Goal: Task Accomplishment & Management: Use online tool/utility

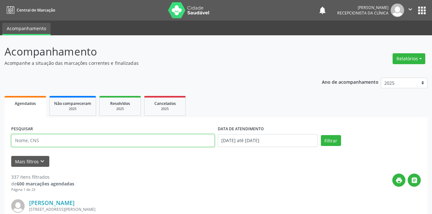
click at [67, 139] on input "text" at bounding box center [112, 140] width 203 height 13
type input "gean"
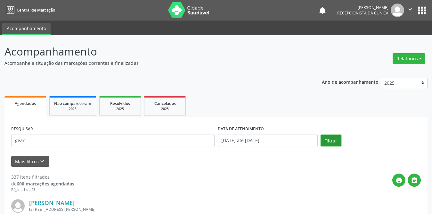
click at [333, 141] on button "Filtrar" at bounding box center [331, 140] width 20 height 11
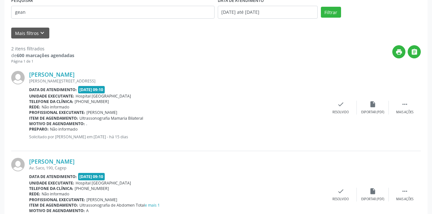
scroll to position [163, 0]
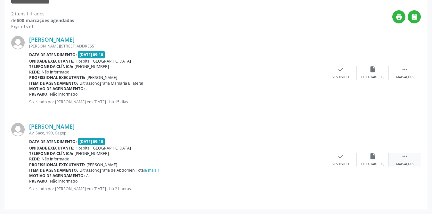
click at [403, 153] on icon "" at bounding box center [404, 155] width 7 height 7
click at [311, 159] on icon "print" at bounding box center [308, 155] width 7 height 7
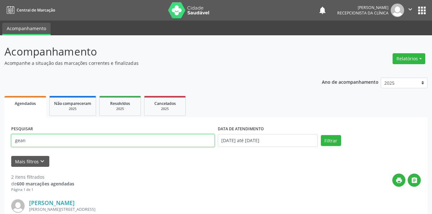
drag, startPoint x: 37, startPoint y: 142, endPoint x: 10, endPoint y: 142, distance: 27.5
click at [10, 144] on div "PESQUISAR gean" at bounding box center [113, 137] width 206 height 27
type input "[PERSON_NAME]"
click at [321, 135] on button "Filtrar" at bounding box center [331, 140] width 20 height 11
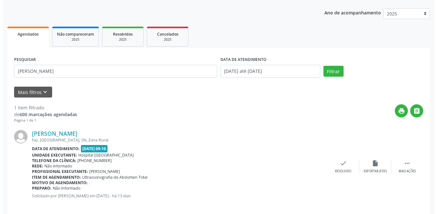
scroll to position [76, 0]
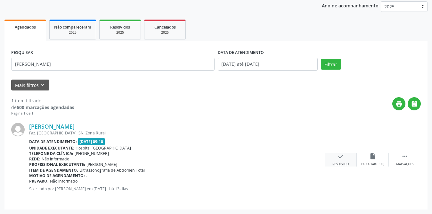
click at [335, 159] on div "check Resolvido" at bounding box center [341, 159] width 32 height 14
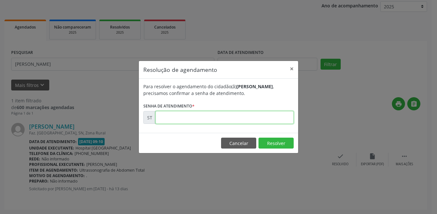
click at [201, 117] on input "text" at bounding box center [225, 117] width 138 height 13
type input "00020211"
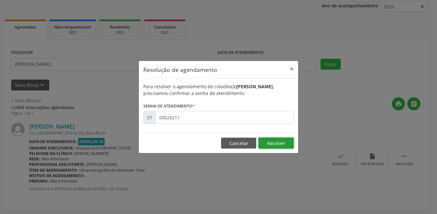
click at [283, 144] on button "Resolver" at bounding box center [276, 142] width 35 height 11
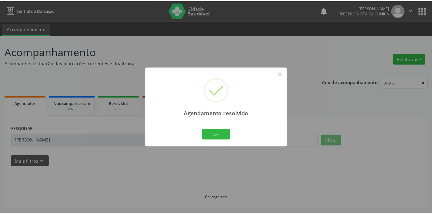
scroll to position [0, 0]
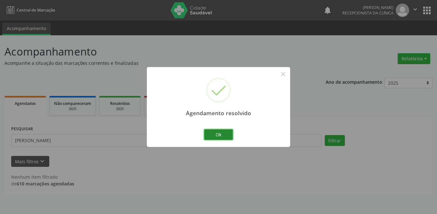
click at [205, 133] on button "Ok" at bounding box center [218, 134] width 29 height 11
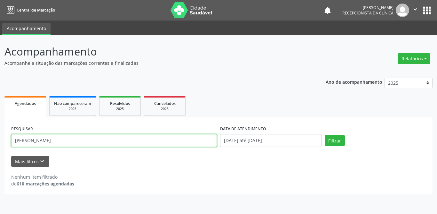
drag, startPoint x: 67, startPoint y: 142, endPoint x: 34, endPoint y: 140, distance: 33.0
click at [34, 140] on input "[PERSON_NAME]" at bounding box center [114, 140] width 206 height 13
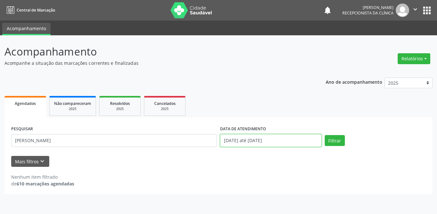
click at [321, 140] on input "[DATE] até [DATE]" at bounding box center [270, 140] width 101 height 13
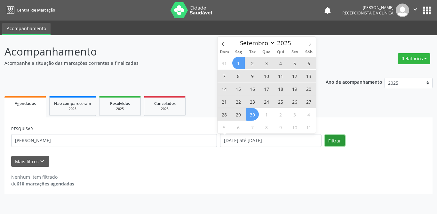
click at [337, 140] on button "Filtrar" at bounding box center [335, 140] width 20 height 11
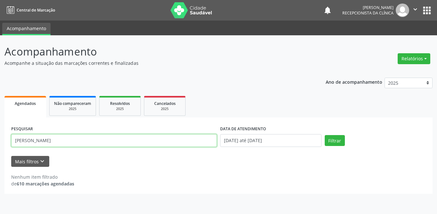
drag, startPoint x: 80, startPoint y: 141, endPoint x: 3, endPoint y: 141, distance: 76.8
click at [3, 141] on div "Acompanhamento Acompanhe a situação das marcações correntes e finalizadas Relat…" at bounding box center [218, 124] width 437 height 178
type input "[PERSON_NAME]"
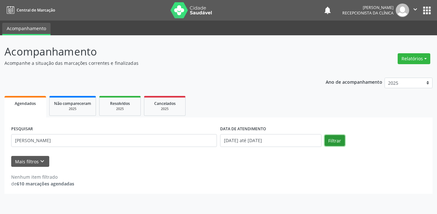
click at [344, 138] on button "Filtrar" at bounding box center [335, 140] width 20 height 11
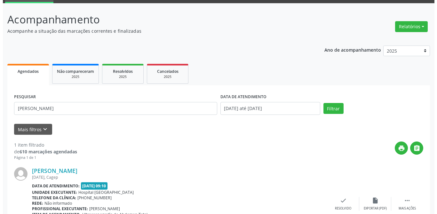
scroll to position [76, 0]
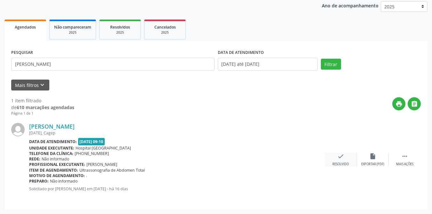
click at [337, 157] on icon "check" at bounding box center [340, 155] width 7 height 7
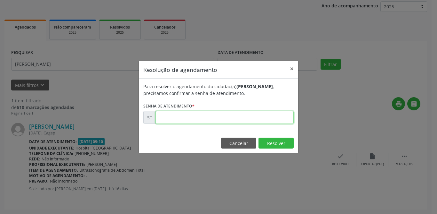
click at [199, 120] on input "text" at bounding box center [225, 117] width 138 height 13
type input "00018799"
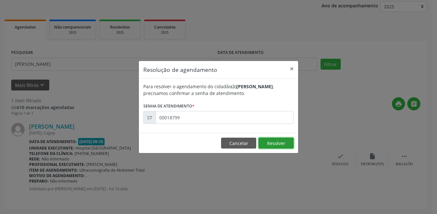
click at [275, 139] on button "Resolver" at bounding box center [276, 142] width 35 height 11
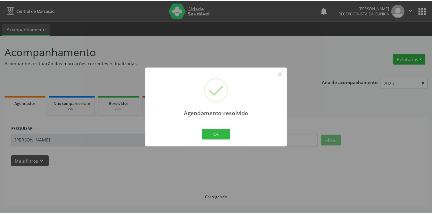
scroll to position [0, 0]
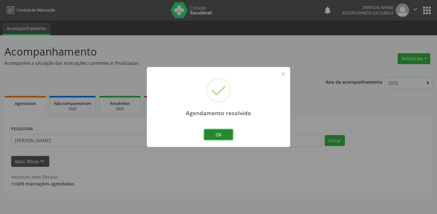
click at [221, 134] on button "Ok" at bounding box center [218, 134] width 29 height 11
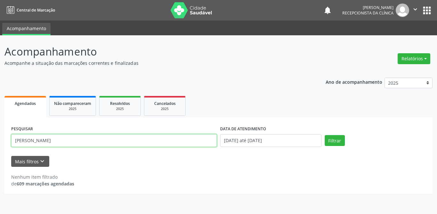
drag, startPoint x: 44, startPoint y: 141, endPoint x: 0, endPoint y: 141, distance: 44.5
click at [0, 141] on div "Acompanhamento Acompanhe a situação das marcações correntes e finalizadas Relat…" at bounding box center [218, 124] width 437 height 178
type input "msria"
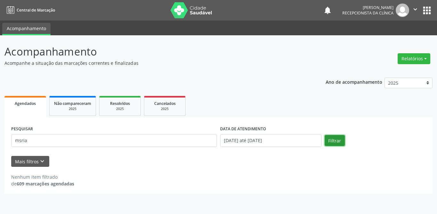
click at [334, 143] on button "Filtrar" at bounding box center [335, 140] width 20 height 11
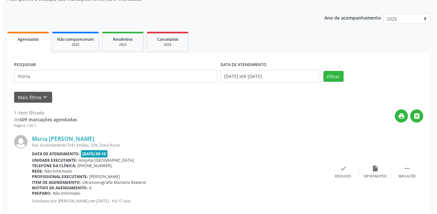
scroll to position [76, 0]
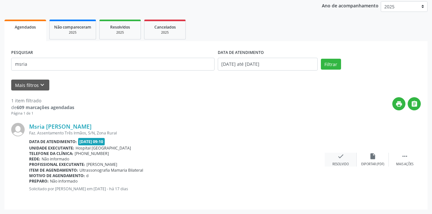
click at [347, 160] on div "check Resolvido" at bounding box center [341, 159] width 32 height 14
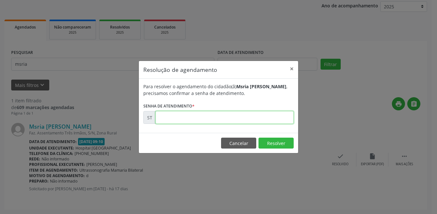
click at [197, 117] on input "text" at bounding box center [225, 117] width 138 height 13
type input "00017647"
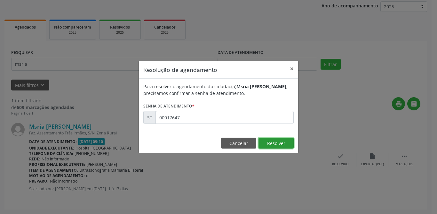
click at [286, 142] on button "Resolver" at bounding box center [276, 142] width 35 height 11
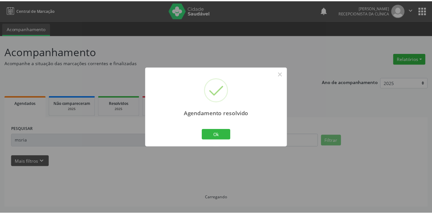
scroll to position [0, 0]
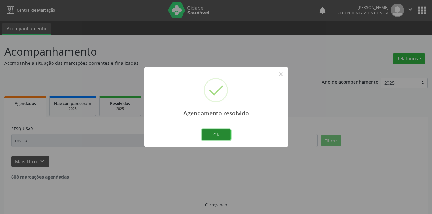
click at [222, 137] on button "Ok" at bounding box center [216, 134] width 29 height 11
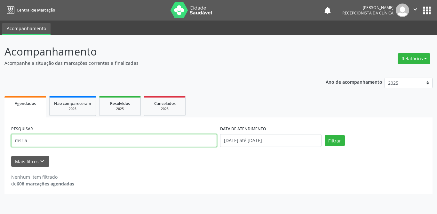
drag, startPoint x: 18, startPoint y: 142, endPoint x: 0, endPoint y: 140, distance: 18.1
click at [0, 140] on div "Acompanhamento Acompanhe a situação das marcações correntes e finalizadas Relat…" at bounding box center [218, 124] width 437 height 178
type input "cosma"
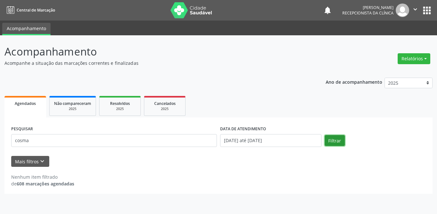
click at [337, 141] on button "Filtrar" at bounding box center [335, 140] width 20 height 11
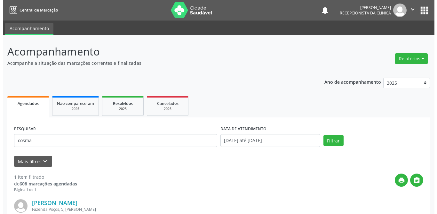
scroll to position [64, 0]
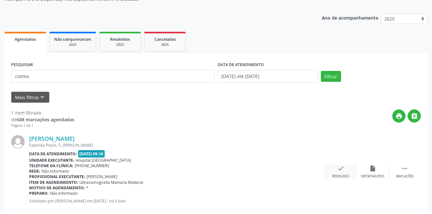
click at [341, 171] on icon "check" at bounding box center [340, 168] width 7 height 7
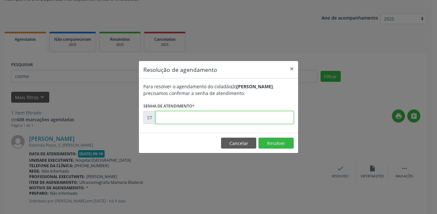
click at [171, 115] on input "text" at bounding box center [225, 117] width 138 height 13
type input "00020732"
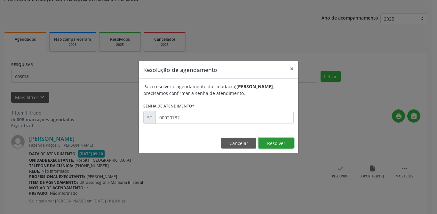
click at [278, 140] on button "Resolver" at bounding box center [276, 142] width 35 height 11
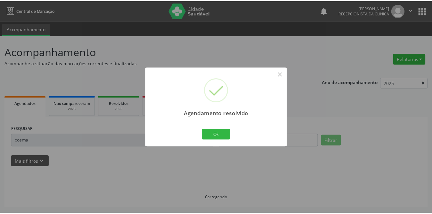
scroll to position [0, 0]
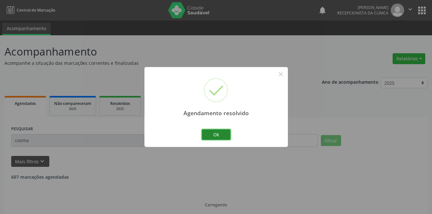
click at [225, 139] on button "Ok" at bounding box center [216, 134] width 29 height 11
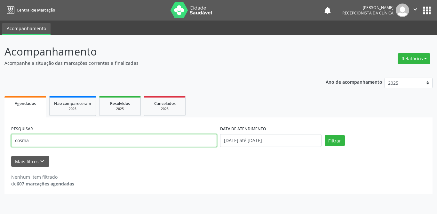
drag, startPoint x: 90, startPoint y: 140, endPoint x: 0, endPoint y: 143, distance: 89.7
click at [0, 143] on div "Acompanhamento Acompanhe a situação das marcações correntes e finalizadas Relat…" at bounding box center [218, 124] width 437 height 178
type input "maria aux"
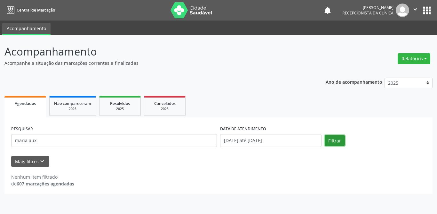
click at [335, 140] on button "Filtrar" at bounding box center [335, 140] width 20 height 11
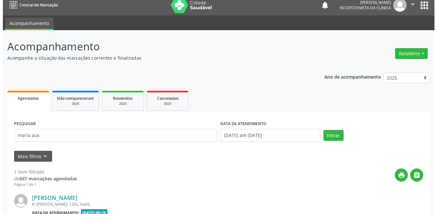
scroll to position [76, 0]
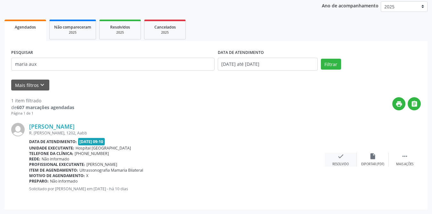
click at [341, 156] on icon "check" at bounding box center [340, 155] width 7 height 7
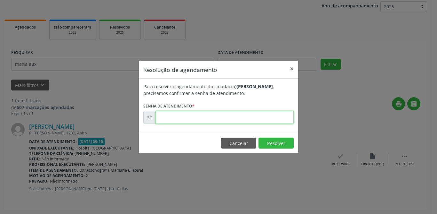
click at [252, 119] on input "text" at bounding box center [225, 117] width 138 height 13
type input "00020696"
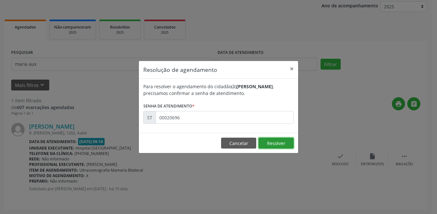
click at [268, 143] on button "Resolver" at bounding box center [276, 142] width 35 height 11
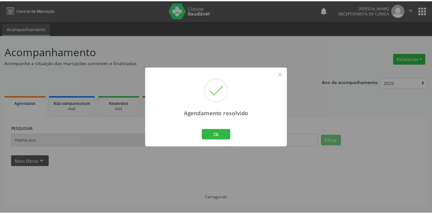
scroll to position [0, 0]
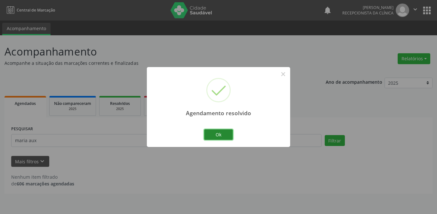
click at [213, 133] on button "Ok" at bounding box center [218, 134] width 29 height 11
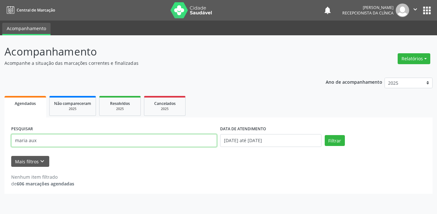
drag, startPoint x: 90, startPoint y: 137, endPoint x: 0, endPoint y: 141, distance: 89.7
click at [0, 141] on div "Acompanhamento Acompanhe a situação das marcações correntes e finalizadas Relat…" at bounding box center [218, 124] width 437 height 178
type input "josivania"
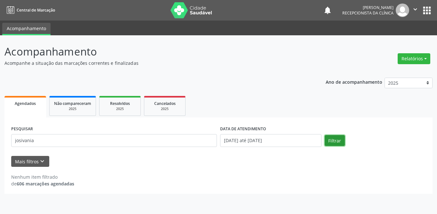
click at [330, 142] on button "Filtrar" at bounding box center [335, 140] width 20 height 11
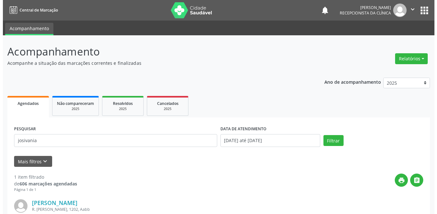
scroll to position [76, 0]
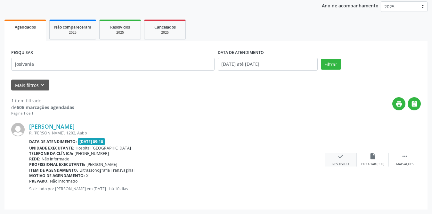
click at [341, 160] on div "check Resolvido" at bounding box center [341, 159] width 32 height 14
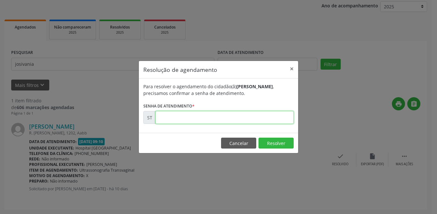
click at [189, 120] on input "text" at bounding box center [225, 117] width 138 height 13
type input "00020687"
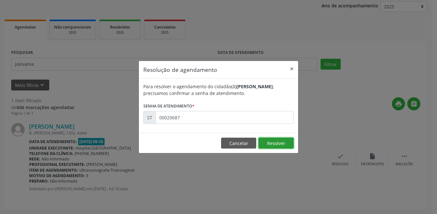
click at [284, 146] on button "Resolver" at bounding box center [276, 142] width 35 height 11
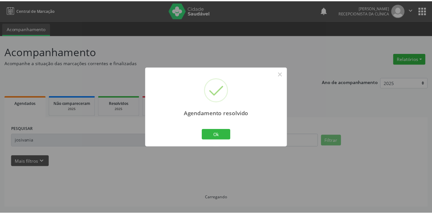
scroll to position [0, 0]
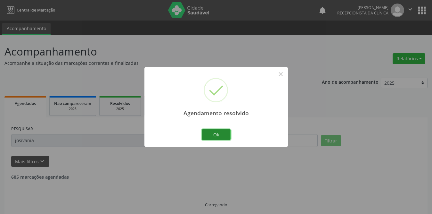
click at [226, 135] on button "Ok" at bounding box center [216, 134] width 29 height 11
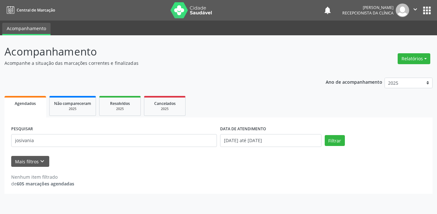
click at [98, 132] on div "PESQUISAR josivania" at bounding box center [114, 137] width 209 height 27
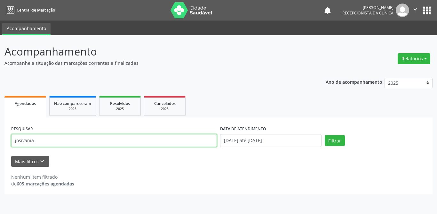
click at [91, 137] on input "josivania" at bounding box center [114, 140] width 206 height 13
drag, startPoint x: 80, startPoint y: 137, endPoint x: 0, endPoint y: 137, distance: 80.3
click at [0, 137] on div "Acompanhamento Acompanhe a situação das marcações correntes e finalizadas Relat…" at bounding box center [218, 124] width 437 height 178
type input "[PERSON_NAME]"
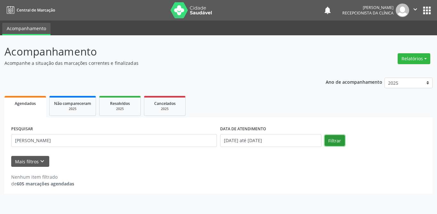
click at [334, 139] on button "Filtrar" at bounding box center [335, 140] width 20 height 11
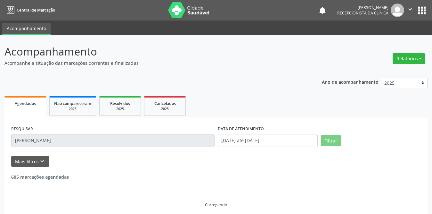
scroll to position [5, 0]
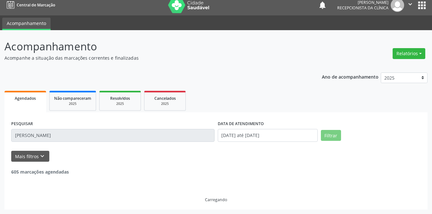
click at [67, 136] on input "[PERSON_NAME]" at bounding box center [112, 135] width 203 height 13
click at [96, 137] on input "[PERSON_NAME]" at bounding box center [112, 135] width 203 height 13
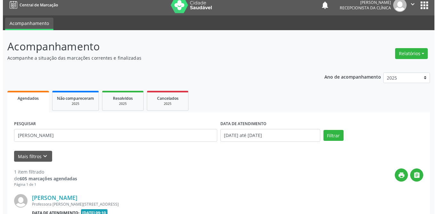
scroll to position [69, 0]
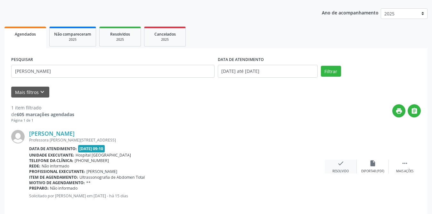
click at [335, 162] on div "check Resolvido" at bounding box center [341, 166] width 32 height 14
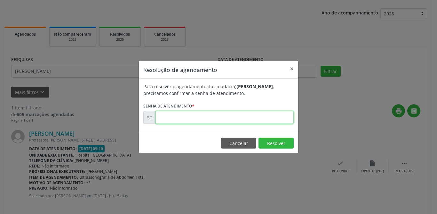
click at [233, 120] on input "text" at bounding box center [225, 117] width 138 height 13
type input "00019129"
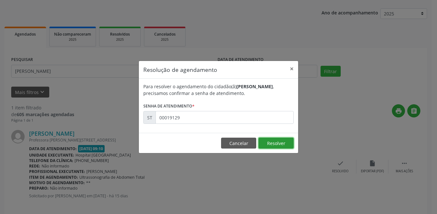
click at [273, 141] on button "Resolver" at bounding box center [276, 142] width 35 height 11
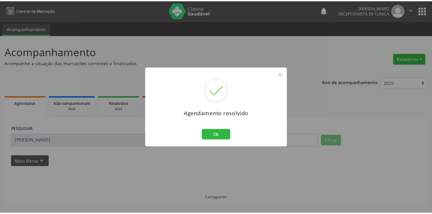
scroll to position [0, 0]
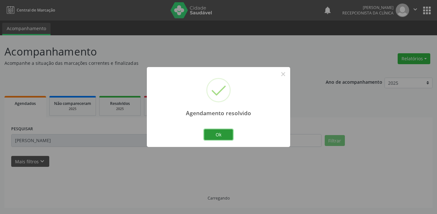
click at [218, 134] on button "Ok" at bounding box center [218, 134] width 29 height 11
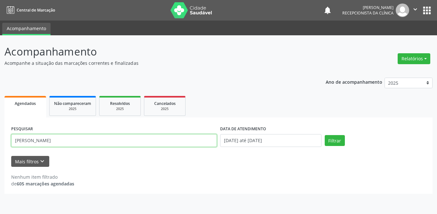
click at [189, 143] on input "[PERSON_NAME]" at bounding box center [114, 140] width 206 height 13
click at [201, 141] on input "[PERSON_NAME]" at bounding box center [114, 140] width 206 height 13
drag, startPoint x: 127, startPoint y: 141, endPoint x: 0, endPoint y: 138, distance: 127.4
click at [0, 138] on div "Acompanhamento Acompanhe a situação das marcações correntes e finalizadas Relat…" at bounding box center [218, 124] width 437 height 178
type input "claudiana"
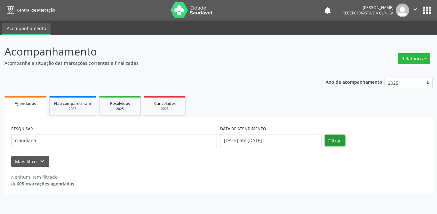
click at [342, 138] on button "Filtrar" at bounding box center [335, 140] width 20 height 11
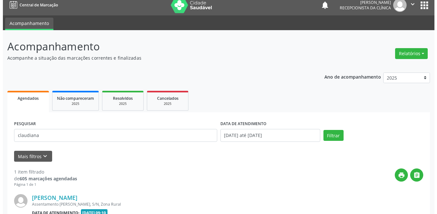
scroll to position [76, 0]
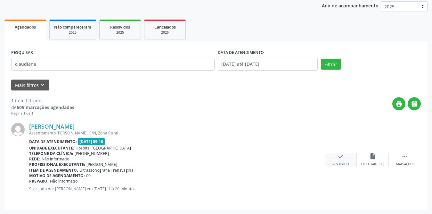
click at [342, 164] on div "Resolvido" at bounding box center [340, 164] width 16 height 4
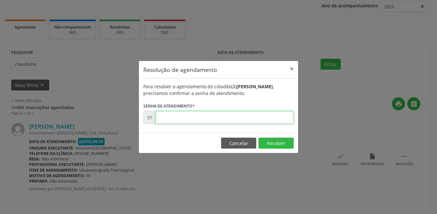
click at [210, 118] on input "text" at bounding box center [225, 117] width 138 height 13
type input "00021953"
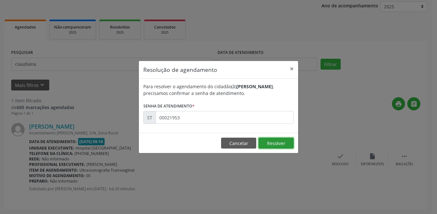
click at [272, 142] on button "Resolver" at bounding box center [276, 142] width 35 height 11
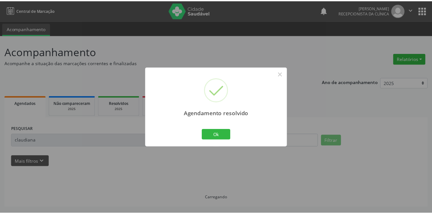
scroll to position [0, 0]
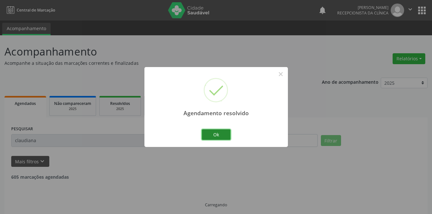
click at [209, 136] on button "Ok" at bounding box center [216, 134] width 29 height 11
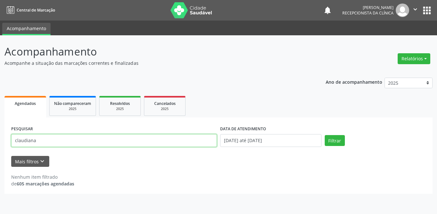
click at [86, 140] on input "claudiana" at bounding box center [114, 140] width 206 height 13
drag, startPoint x: 86, startPoint y: 140, endPoint x: 0, endPoint y: 140, distance: 85.8
click at [0, 140] on div "Acompanhamento Acompanhe a situação das marcações correntes e finalizadas Relat…" at bounding box center [218, 124] width 437 height 178
paste input "[PERSON_NAME]"
type input "[PERSON_NAME]"
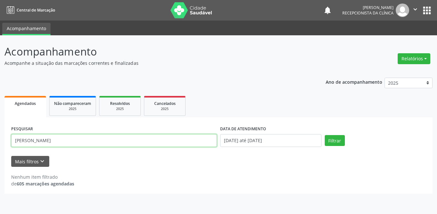
click at [325, 135] on button "Filtrar" at bounding box center [335, 140] width 20 height 11
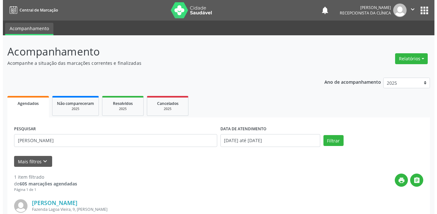
scroll to position [76, 0]
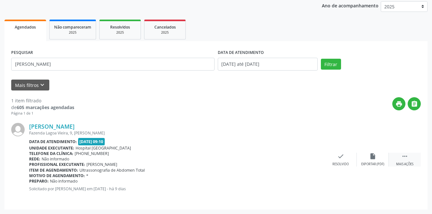
click at [406, 159] on icon "" at bounding box center [404, 155] width 7 height 7
click at [310, 159] on icon "print" at bounding box center [308, 155] width 7 height 7
click at [243, 159] on icon "check" at bounding box center [244, 155] width 7 height 7
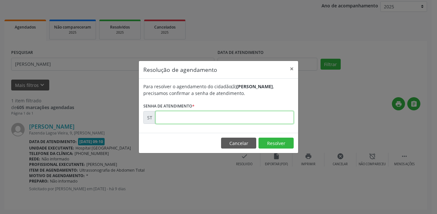
click at [212, 118] on input "text" at bounding box center [225, 117] width 138 height 13
type input "00020784"
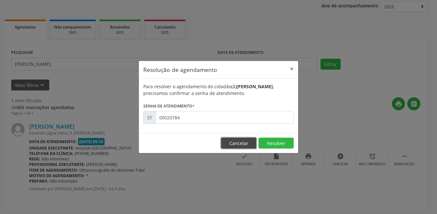
click at [228, 143] on button "Cancelar" at bounding box center [238, 142] width 35 height 11
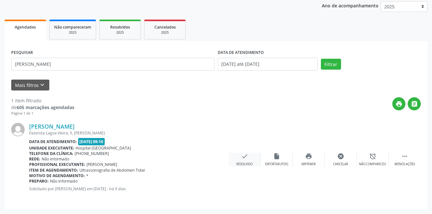
click at [242, 156] on icon "check" at bounding box center [244, 155] width 7 height 7
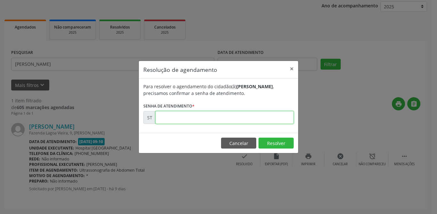
click at [206, 116] on input "text" at bounding box center [225, 117] width 138 height 13
type input "00020784"
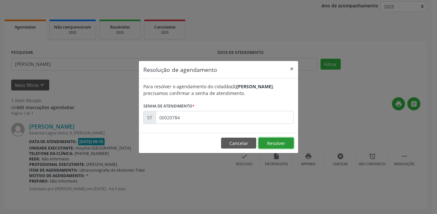
click at [267, 140] on button "Resolver" at bounding box center [276, 142] width 35 height 11
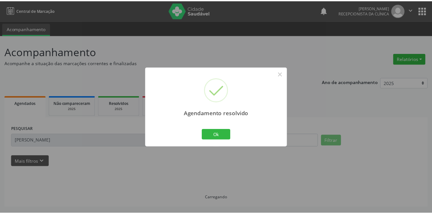
scroll to position [0, 0]
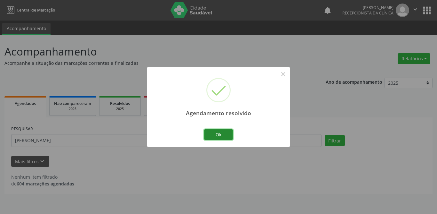
click at [228, 133] on button "Ok" at bounding box center [218, 134] width 29 height 11
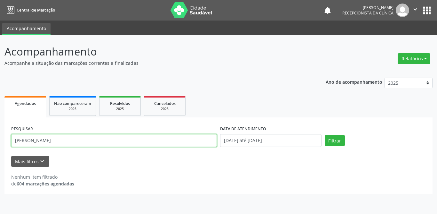
drag, startPoint x: 62, startPoint y: 141, endPoint x: 0, endPoint y: 142, distance: 62.4
click at [0, 142] on div "Acompanhamento Acompanhe a situação das marcações correntes e finalizadas Relat…" at bounding box center [218, 124] width 437 height 178
type input "cassia"
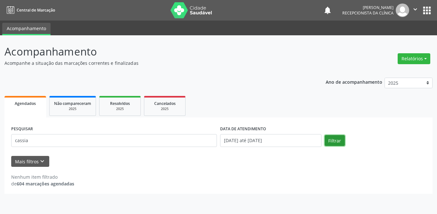
click at [326, 140] on button "Filtrar" at bounding box center [335, 140] width 20 height 11
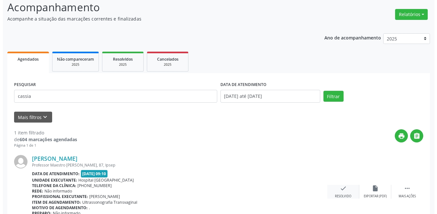
scroll to position [76, 0]
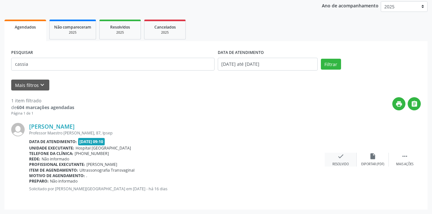
click at [336, 160] on div "check Resolvido" at bounding box center [341, 159] width 32 height 14
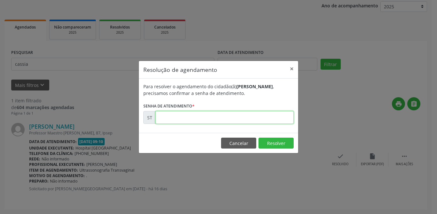
click at [204, 117] on input "text" at bounding box center [225, 117] width 138 height 13
type input "00018603"
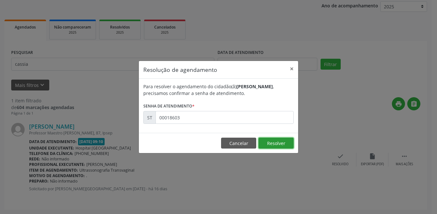
click at [270, 143] on button "Resolver" at bounding box center [276, 142] width 35 height 11
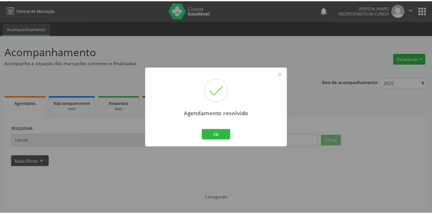
scroll to position [0, 0]
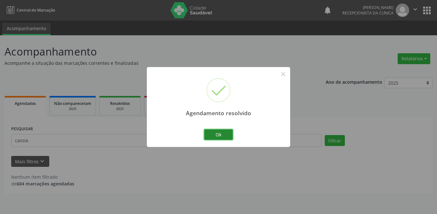
click at [228, 133] on button "Ok" at bounding box center [218, 134] width 29 height 11
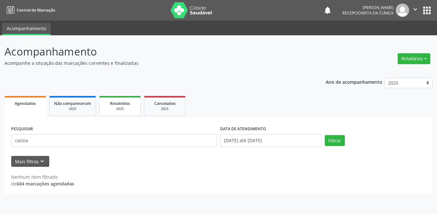
click at [121, 113] on link "Resolvidos 2025" at bounding box center [120, 106] width 42 height 20
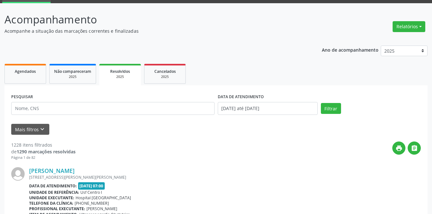
scroll to position [64, 0]
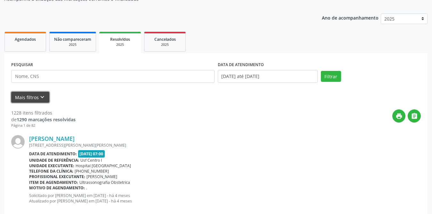
click at [39, 94] on icon "keyboard_arrow_down" at bounding box center [42, 96] width 7 height 7
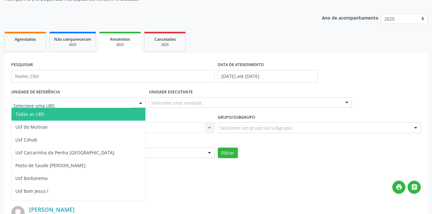
click at [102, 104] on div at bounding box center [78, 102] width 134 height 11
click at [61, 116] on span "Todas as UBS" at bounding box center [90, 114] width 157 height 13
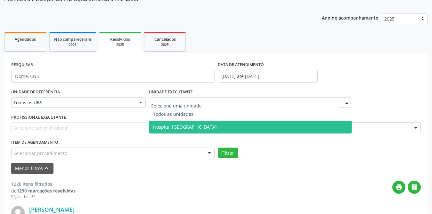
click at [188, 127] on span "Hospital [GEOGRAPHIC_DATA]" at bounding box center [185, 127] width 64 height 6
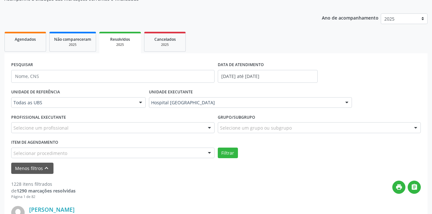
click at [115, 128] on div "Selecione um profissional" at bounding box center [112, 127] width 203 height 11
type input "yu"
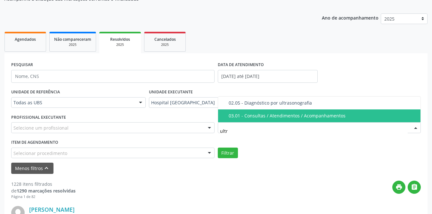
type input "ultra"
click at [247, 119] on span "02.05 - Diagnóstico por ultrasonografia" at bounding box center [319, 115] width 203 height 13
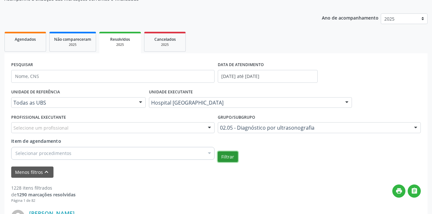
click at [224, 158] on button "Filtrar" at bounding box center [228, 156] width 20 height 11
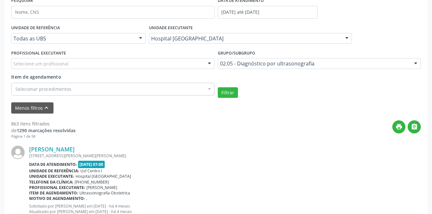
scroll to position [96, 0]
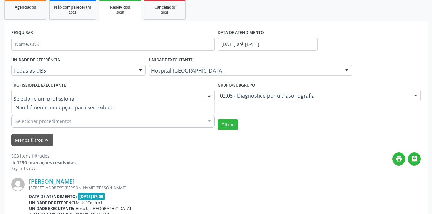
click at [80, 95] on div at bounding box center [112, 95] width 203 height 11
click at [80, 95] on input "text" at bounding box center [107, 98] width 188 height 13
type input "y"
click at [133, 4] on div "Resolvidos" at bounding box center [120, 7] width 33 height 7
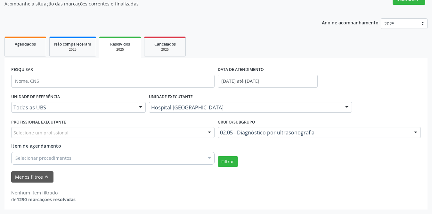
scroll to position [59, 0]
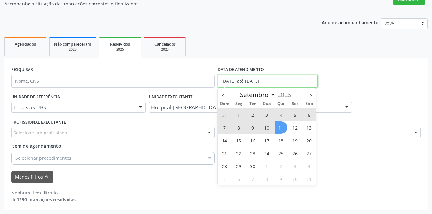
click at [264, 83] on input "[DATE] até [DATE]" at bounding box center [268, 81] width 100 height 13
click at [239, 114] on span "1" at bounding box center [238, 114] width 12 height 12
type input "[DATE]"
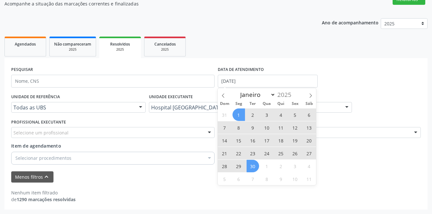
click at [255, 168] on span "30" at bounding box center [252, 165] width 12 height 12
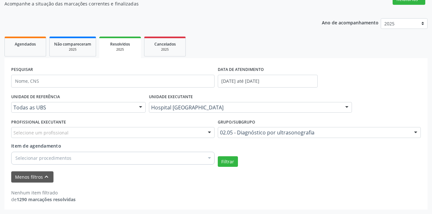
click at [70, 129] on div "Selecione um profissional" at bounding box center [112, 132] width 203 height 11
click at [226, 160] on button "Filtrar" at bounding box center [228, 161] width 20 height 11
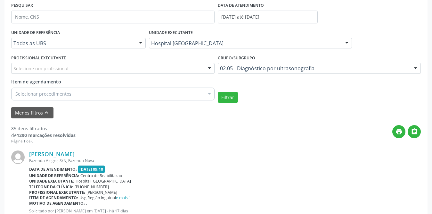
scroll to position [315, 0]
